Goal: Find specific page/section: Find specific page/section

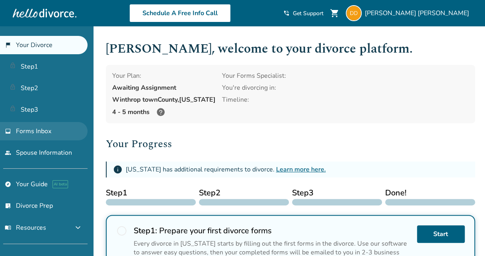
click at [35, 130] on span "Forms Inbox" at bounding box center [33, 131] width 35 height 9
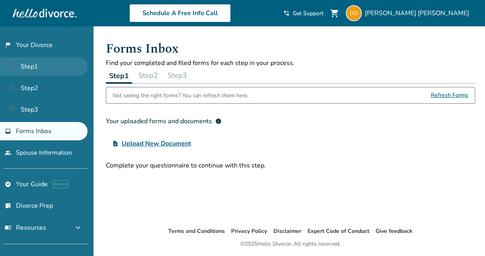
click at [40, 67] on link "Step 1" at bounding box center [44, 66] width 88 height 18
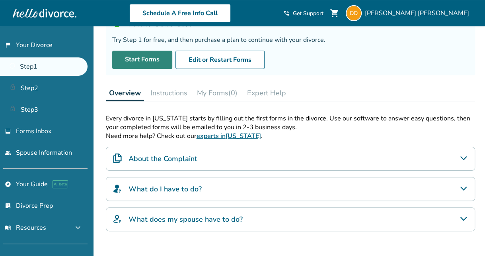
scroll to position [64, 0]
click at [225, 135] on link "experts in Massachusetts" at bounding box center [229, 136] width 64 height 9
